Goal: Information Seeking & Learning: Learn about a topic

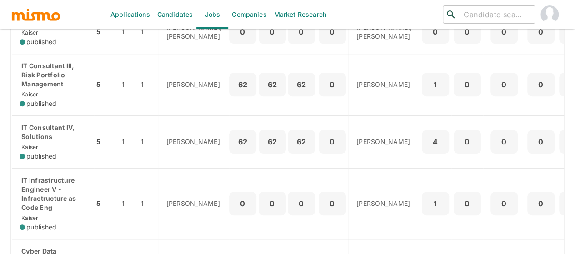
scroll to position [318, 0]
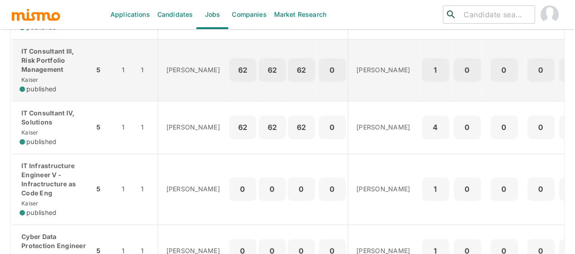
click at [43, 74] on p "IT Consultant III, Risk Portfolio Management" at bounding box center [53, 60] width 67 height 27
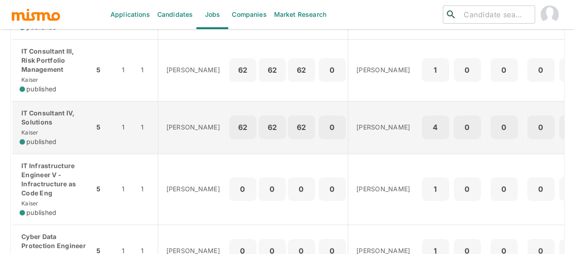
click at [53, 146] on div "IT Consultant IV, Solutions Kaiser published" at bounding box center [53, 128] width 67 height 38
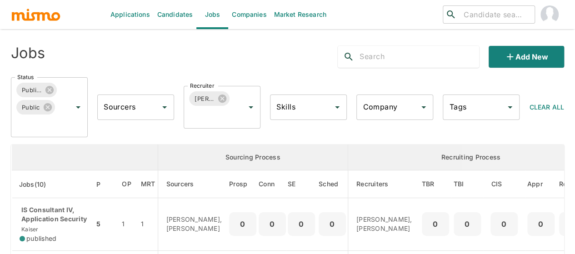
scroll to position [0, 0]
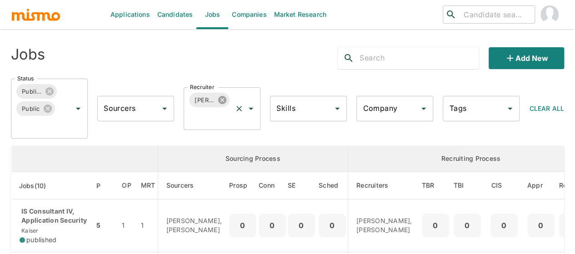
click at [221, 100] on icon at bounding box center [222, 100] width 10 height 10
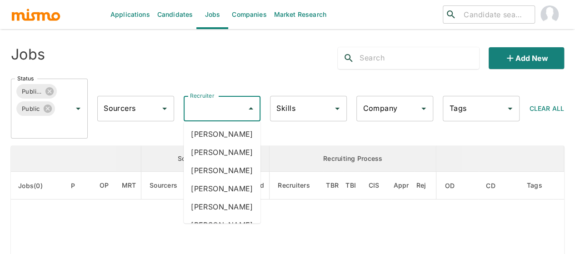
click at [190, 107] on div "Recruiter Recruiter" at bounding box center [222, 108] width 77 height 25
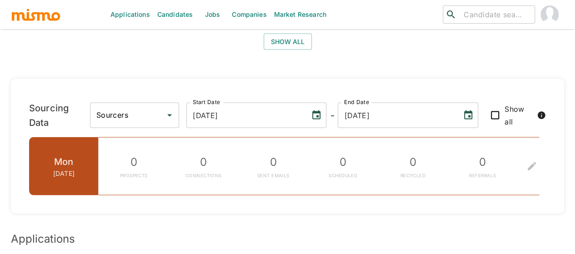
scroll to position [749, 0]
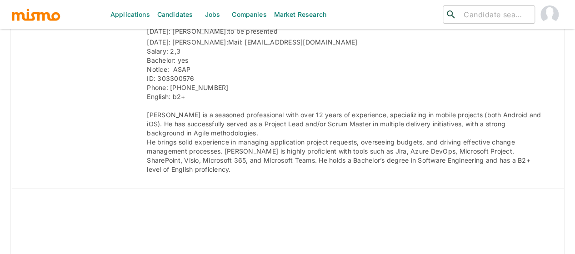
scroll to position [1761, 0]
